Goal: Task Accomplishment & Management: Manage account settings

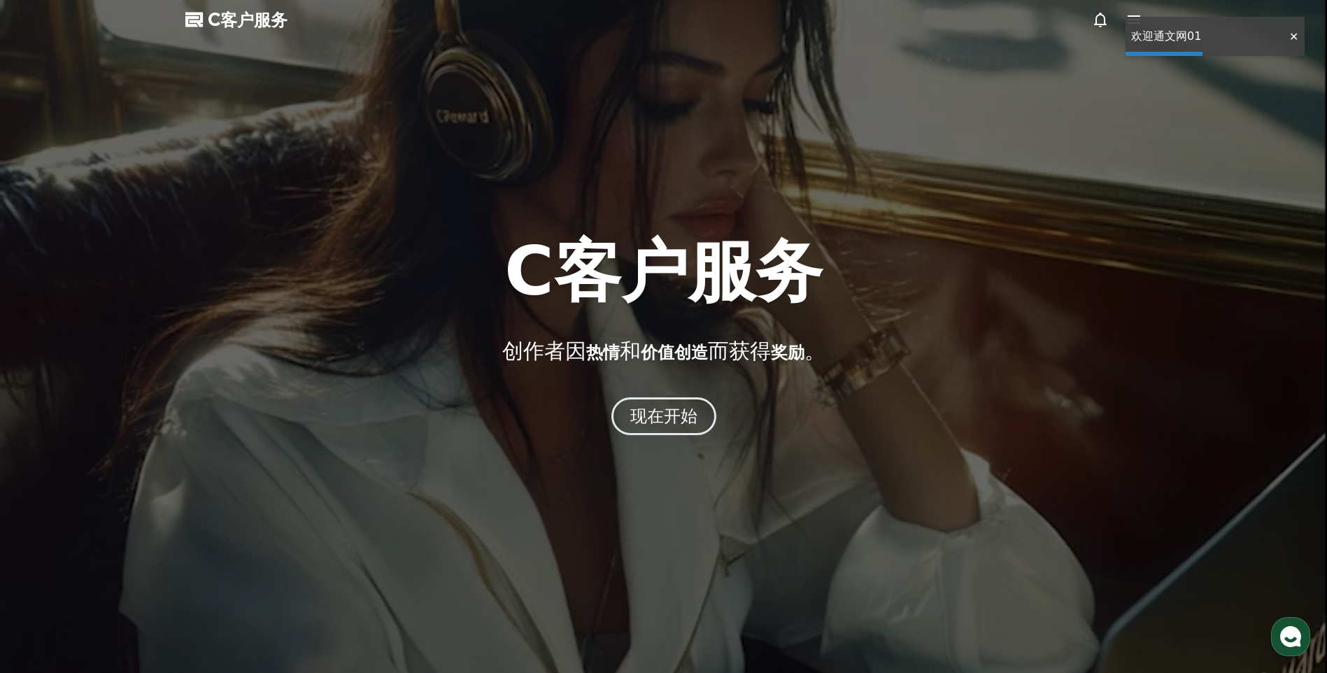
click at [1292, 35] on div at bounding box center [1294, 36] width 22 height 13
click at [1129, 17] on icon at bounding box center [1134, 19] width 13 height 8
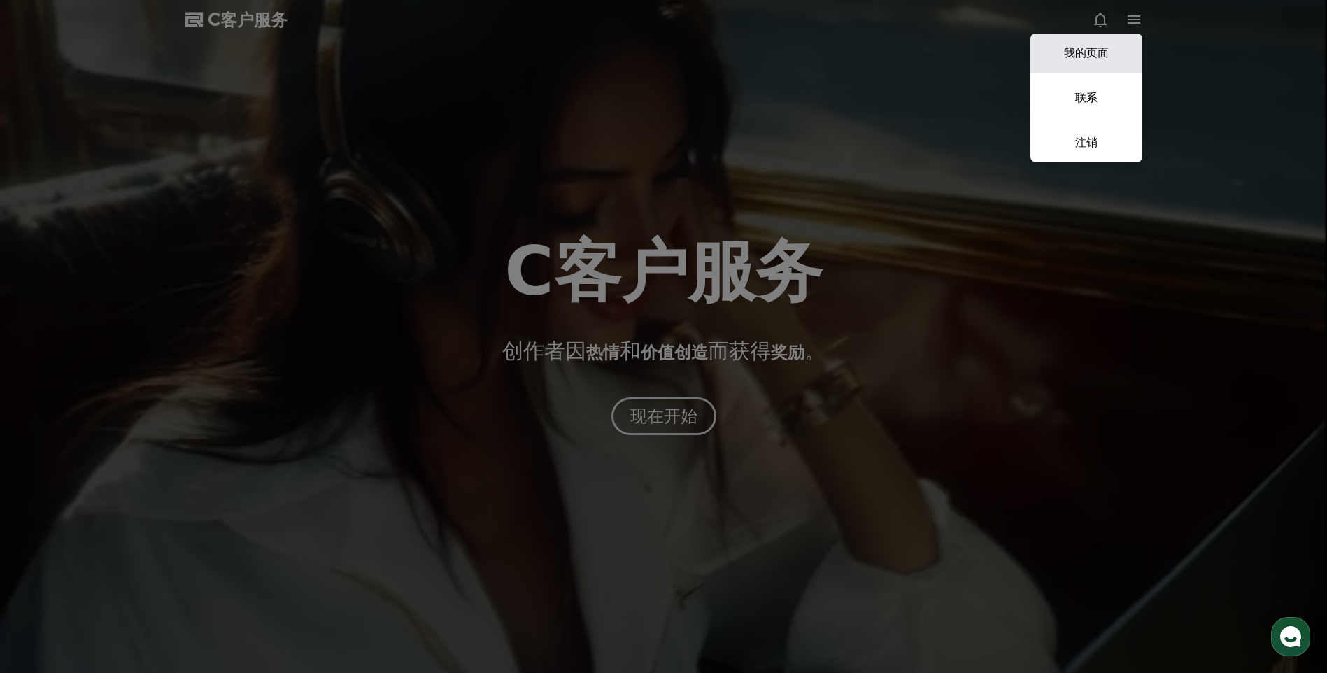
click at [1084, 54] on link "我的页面" at bounding box center [1087, 53] width 112 height 39
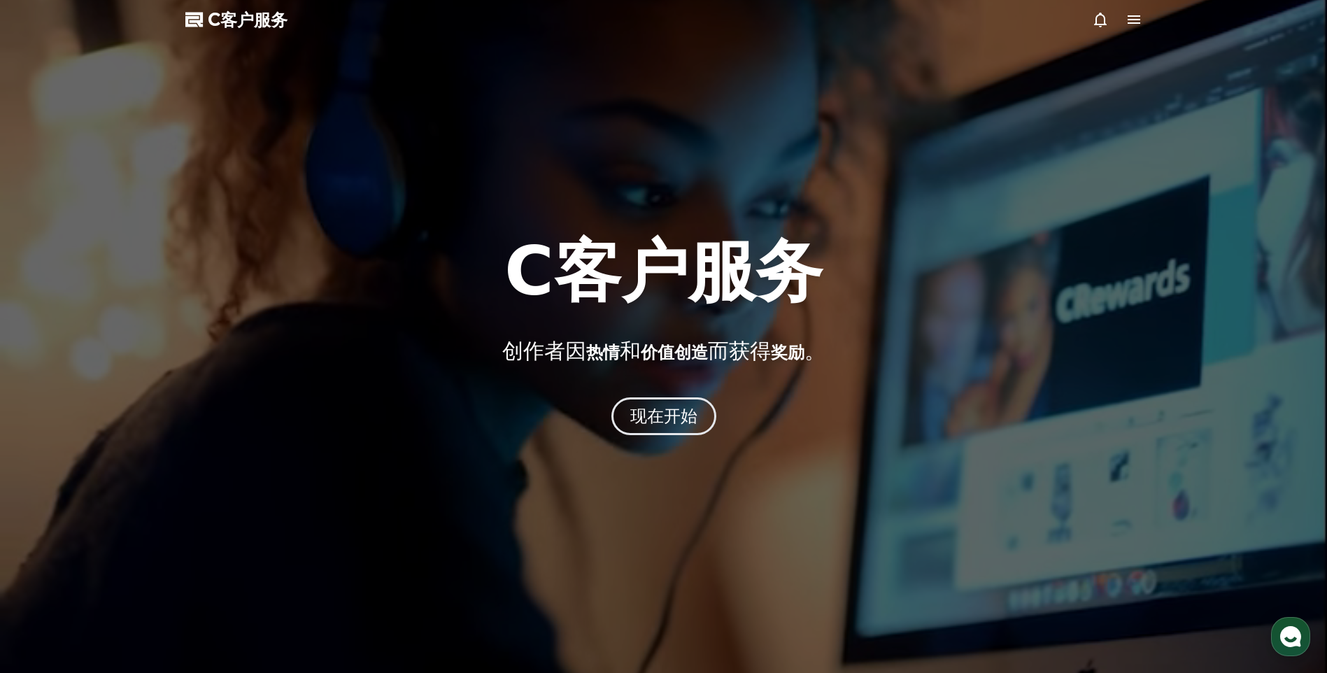
select select "**********"
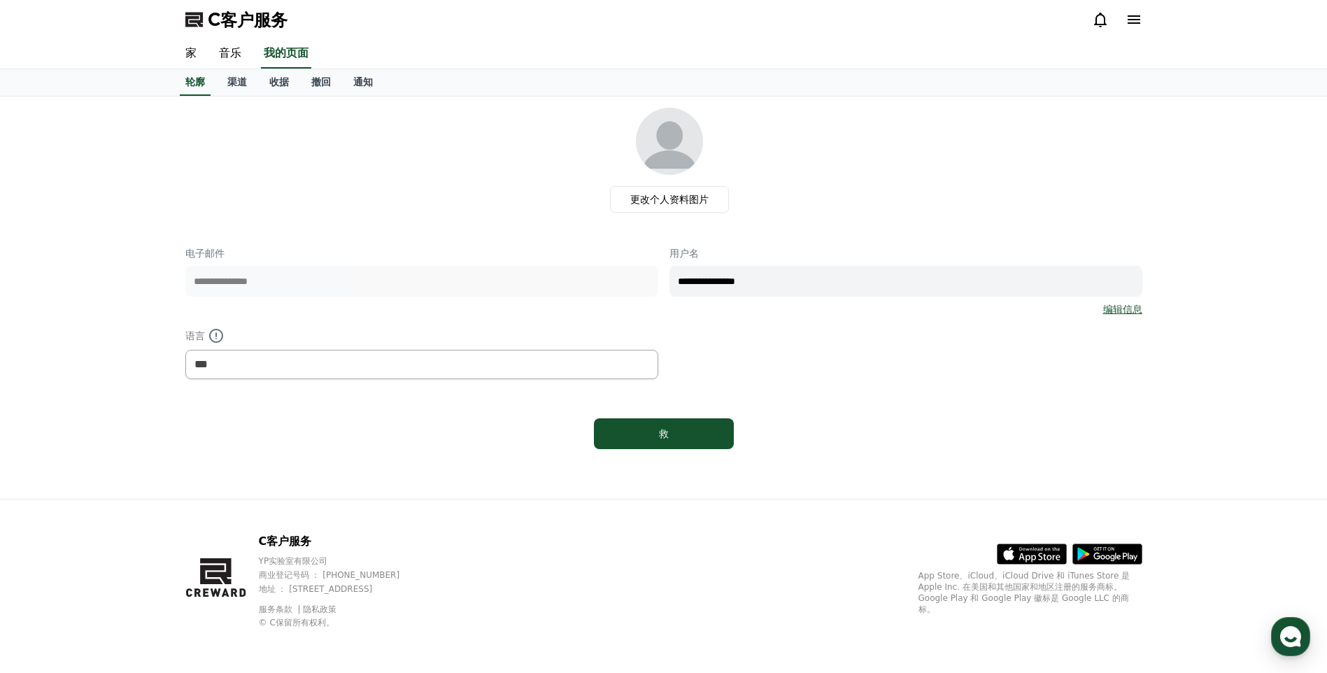
click at [1299, 662] on div "C客户服务 YP实验室有限公司 商业登记号码 ： [PHONE_NUMBER] 地址 ： [STREET_ADDRESS] 服务条款 隐私政策 © C保留所有…" at bounding box center [663, 586] width 1327 height 174
click at [1297, 644] on use "button" at bounding box center [1291, 636] width 21 height 21
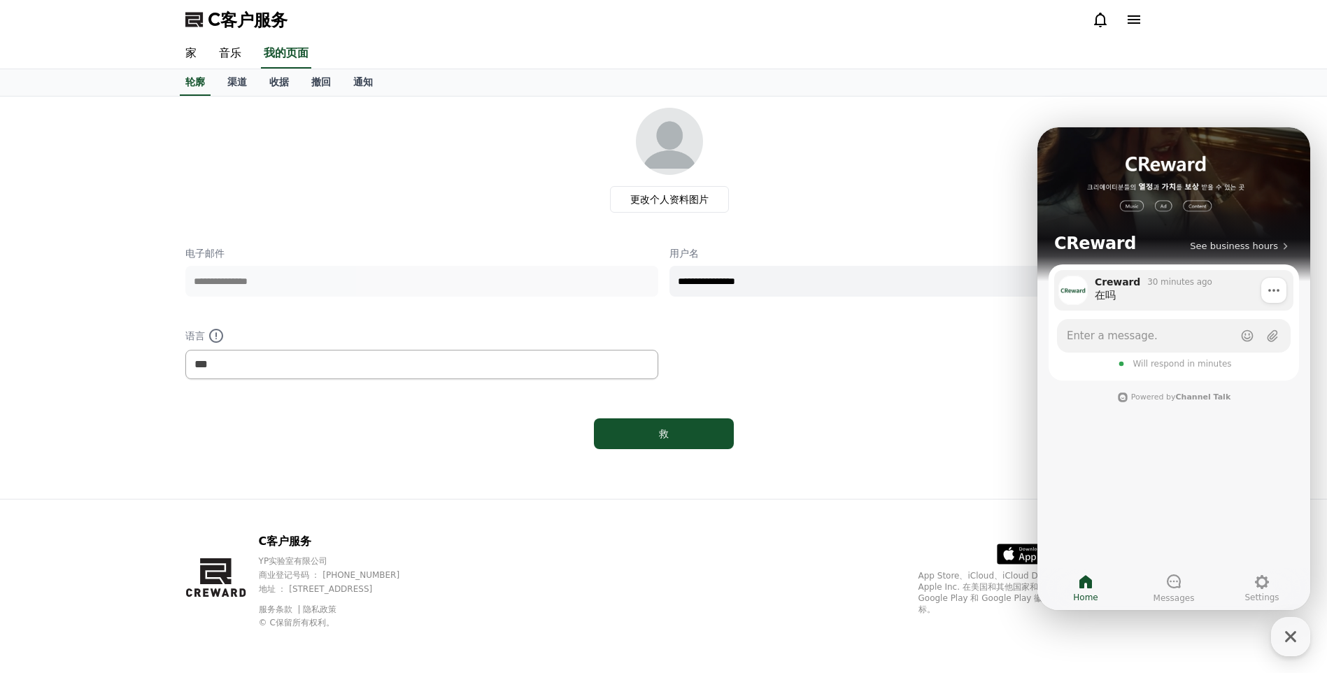
click at [1181, 281] on div "30 minutes ago" at bounding box center [1180, 281] width 64 height 11
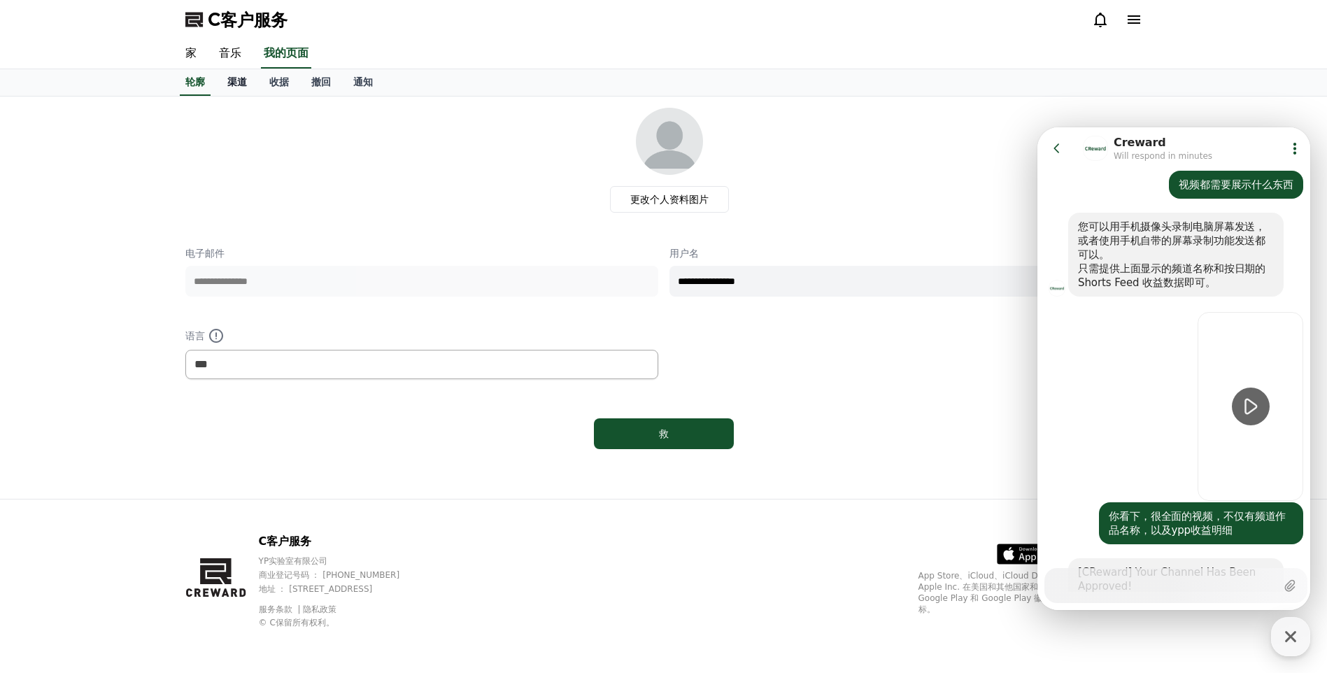
scroll to position [1117, 0]
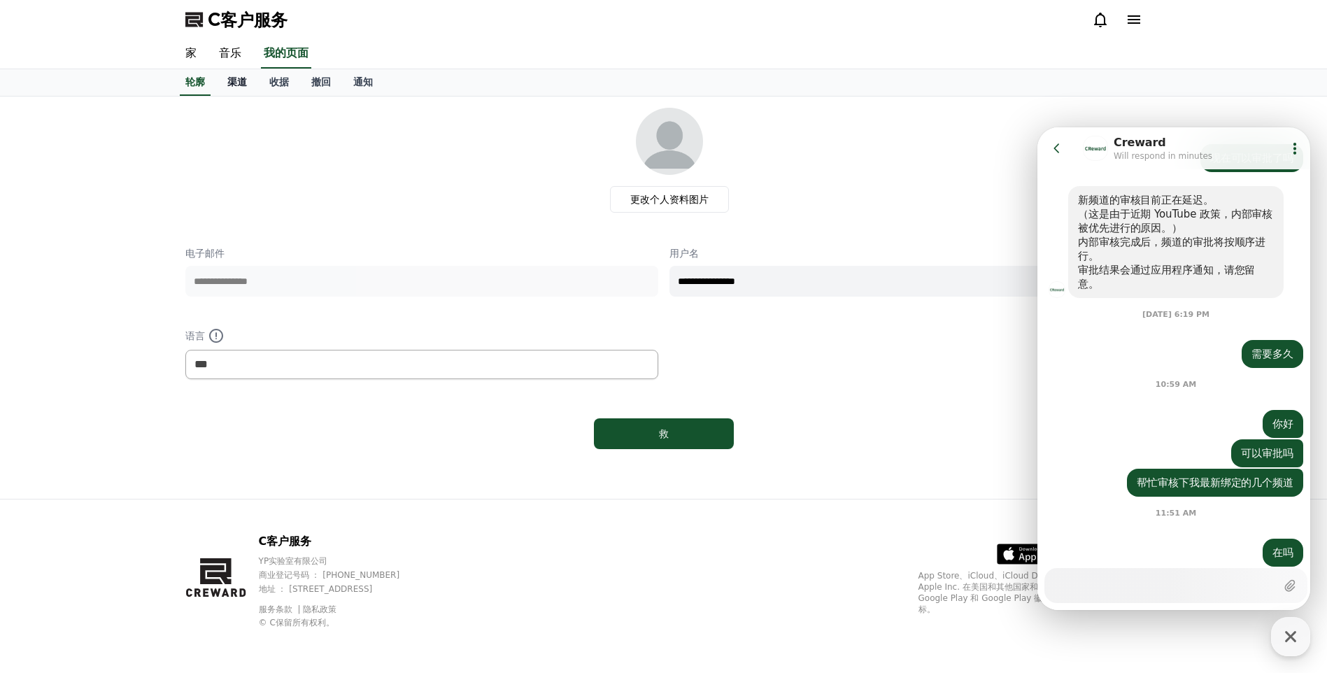
click at [248, 73] on link "渠道" at bounding box center [237, 82] width 42 height 27
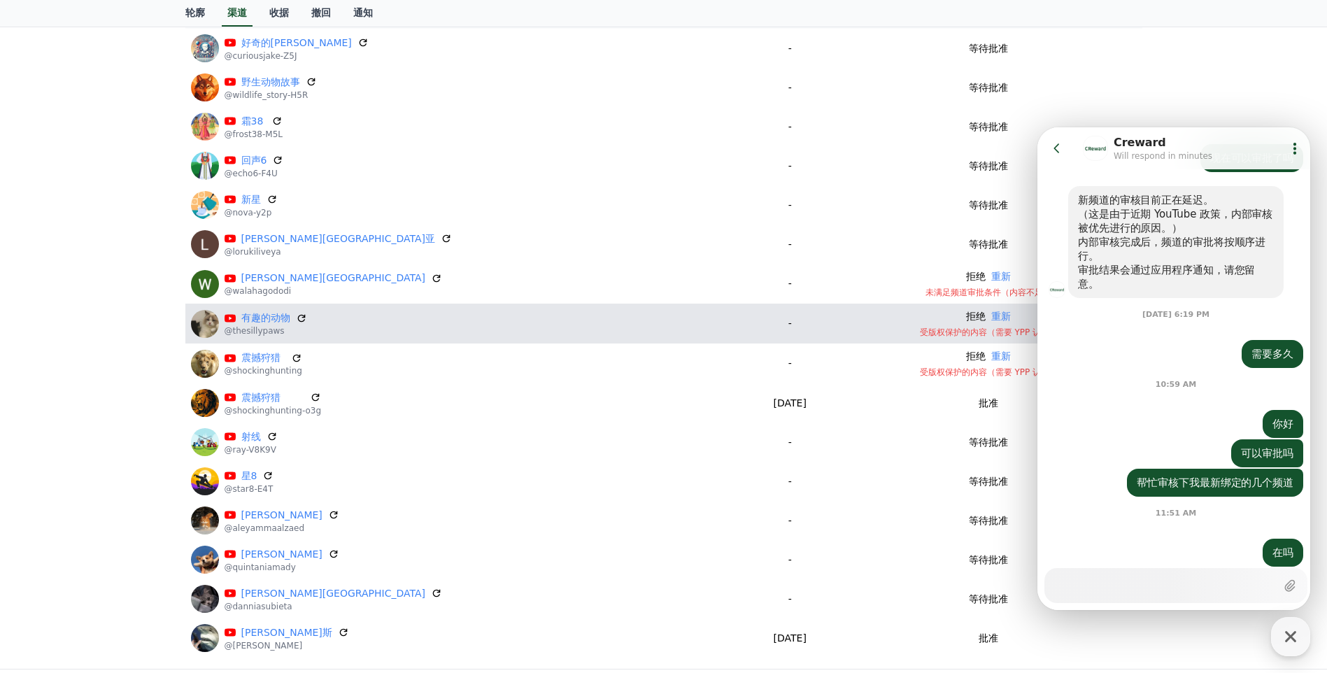
scroll to position [280, 0]
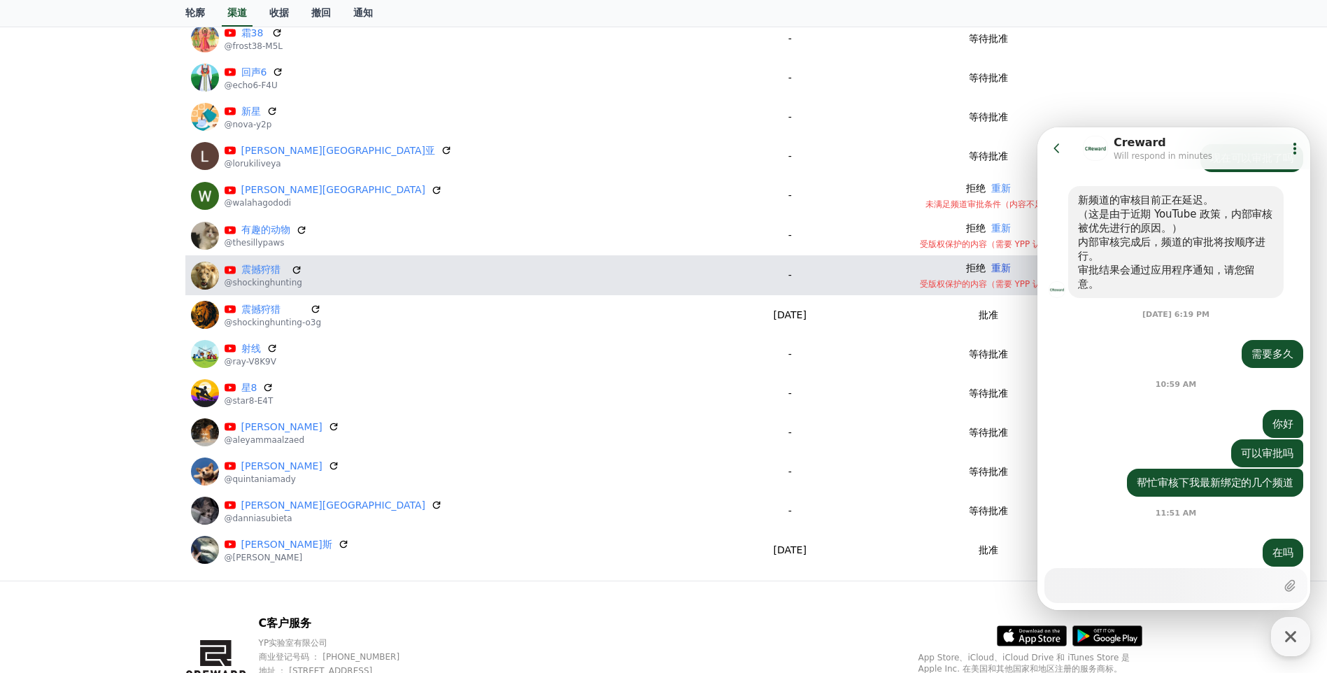
click at [992, 267] on button "重新" at bounding box center [1002, 268] width 20 height 15
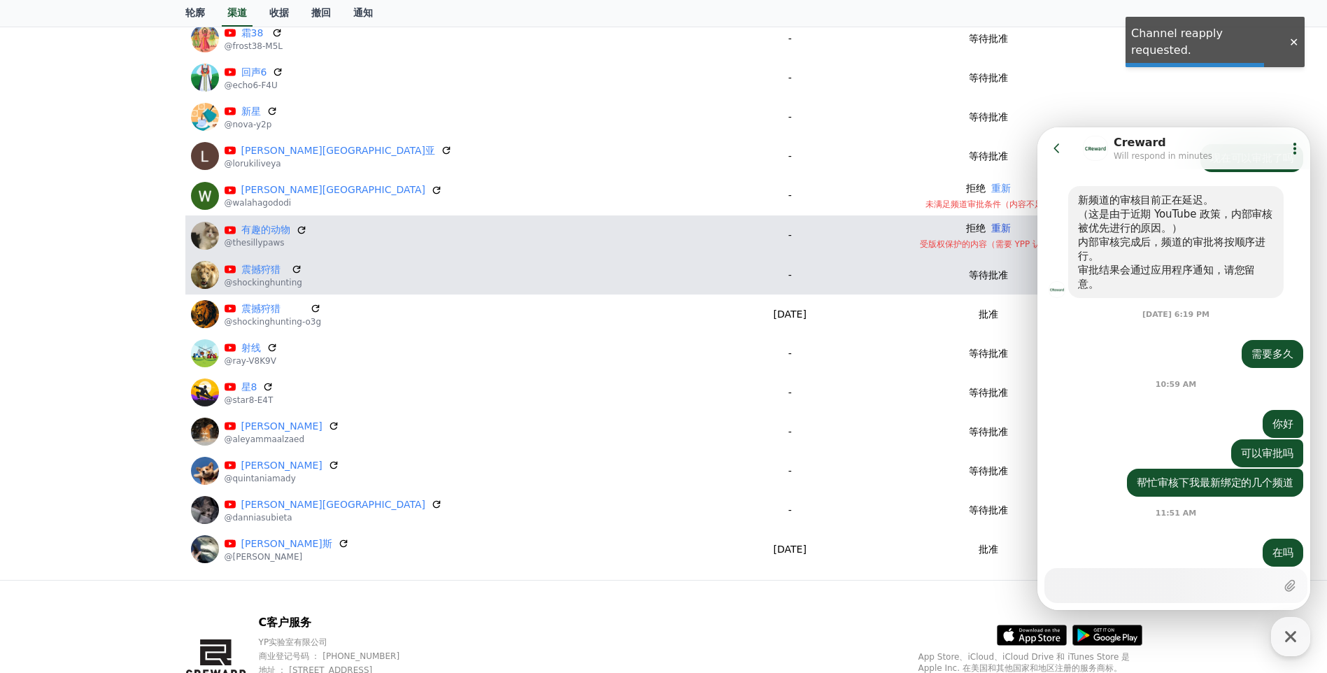
click at [992, 227] on button "重新" at bounding box center [1002, 228] width 20 height 15
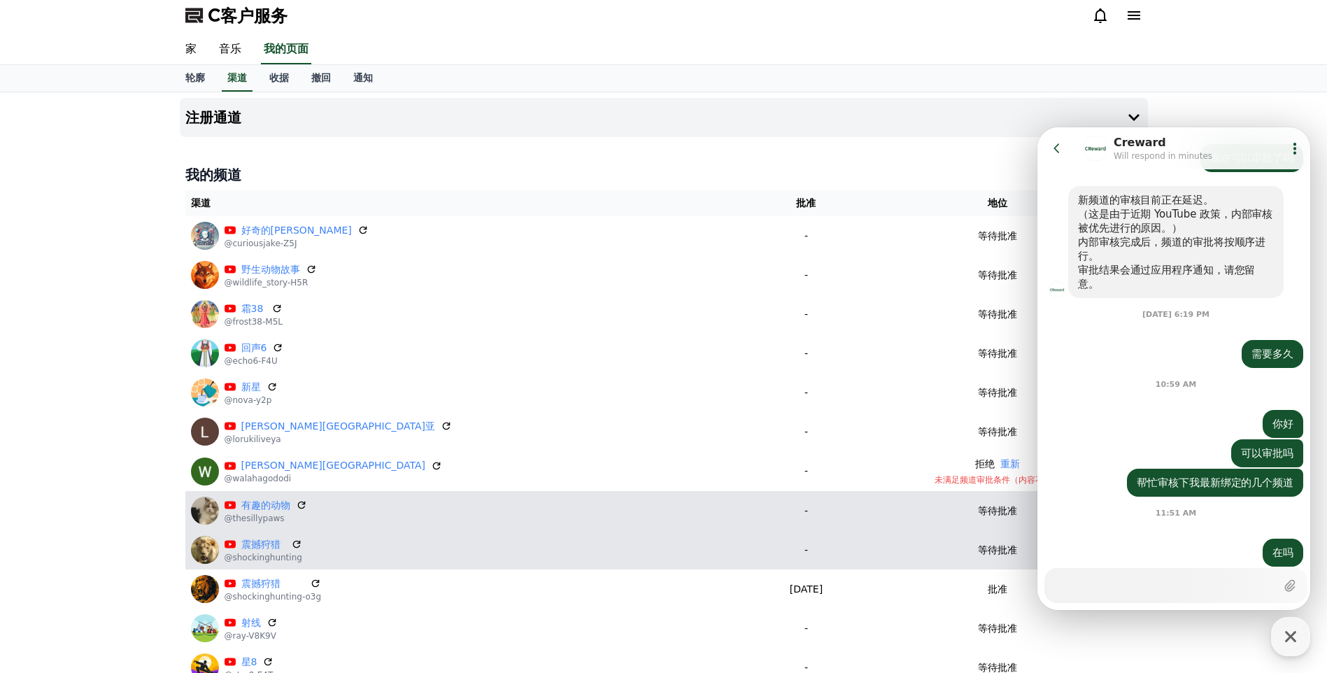
scroll to position [0, 0]
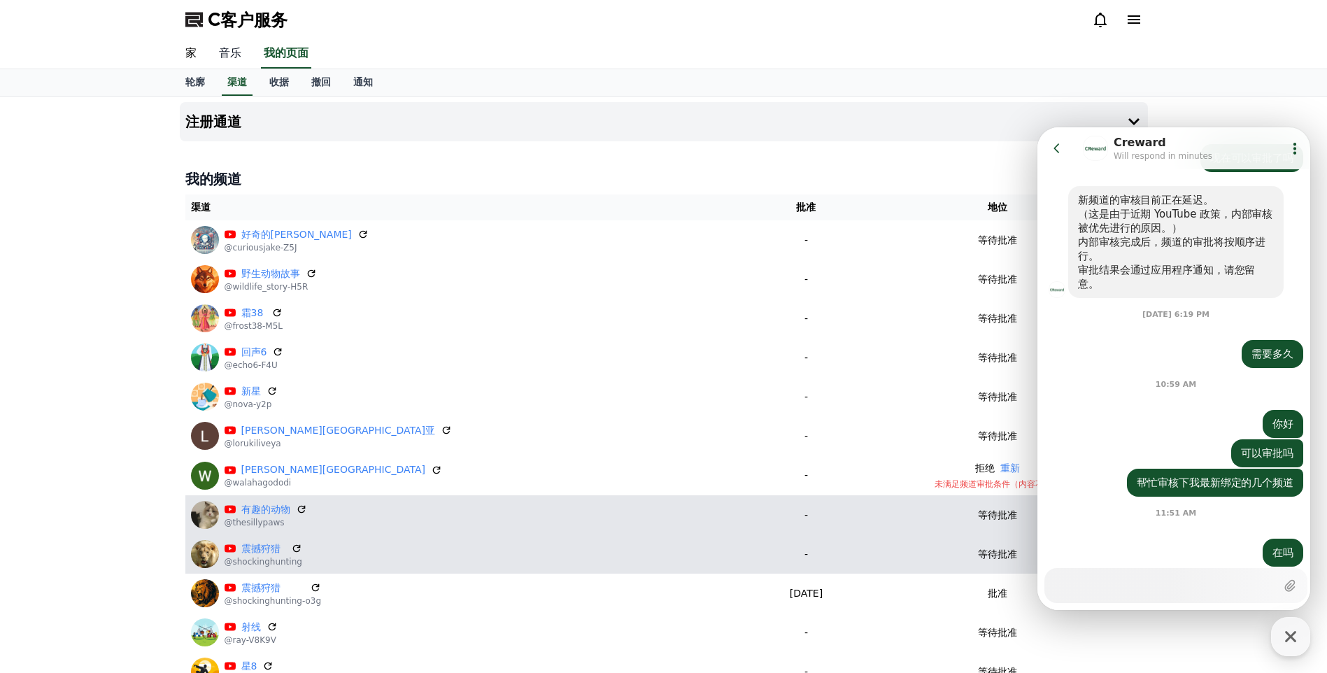
click at [236, 55] on link "音乐" at bounding box center [230, 53] width 45 height 29
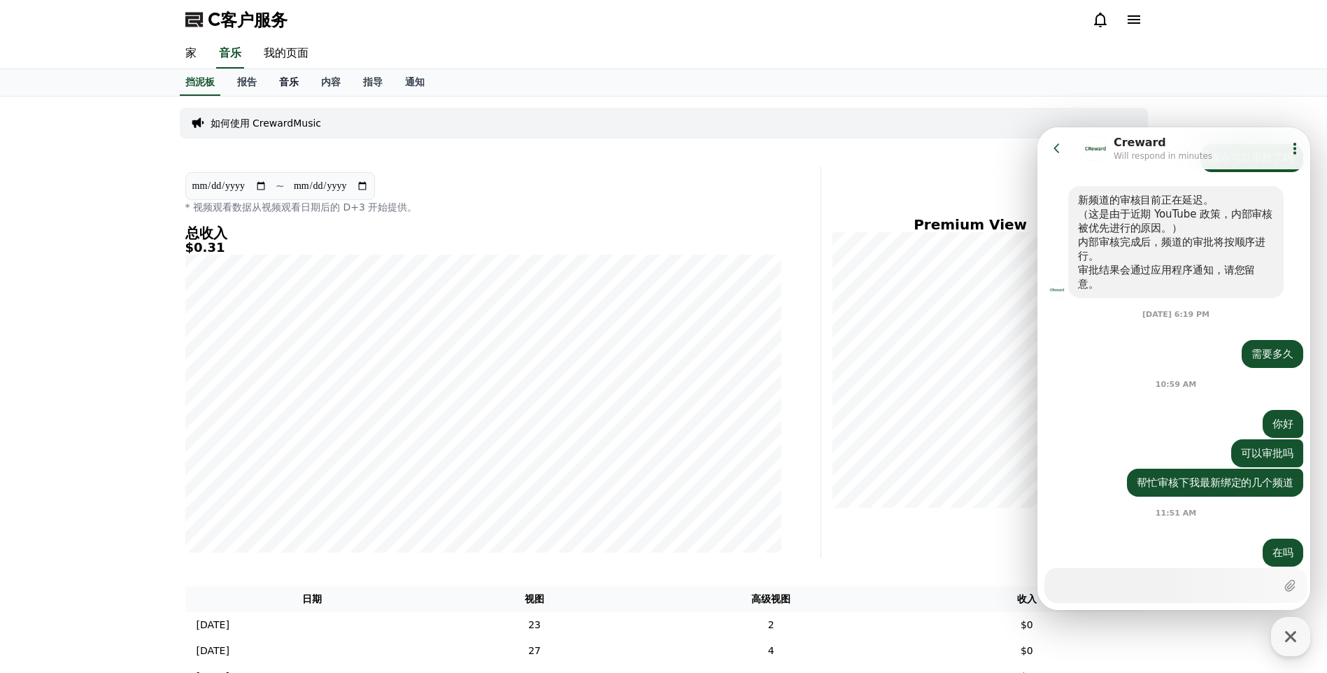
click at [294, 77] on font "音乐" at bounding box center [289, 81] width 20 height 11
